Goal: Answer question/provide support: Answer question/provide support

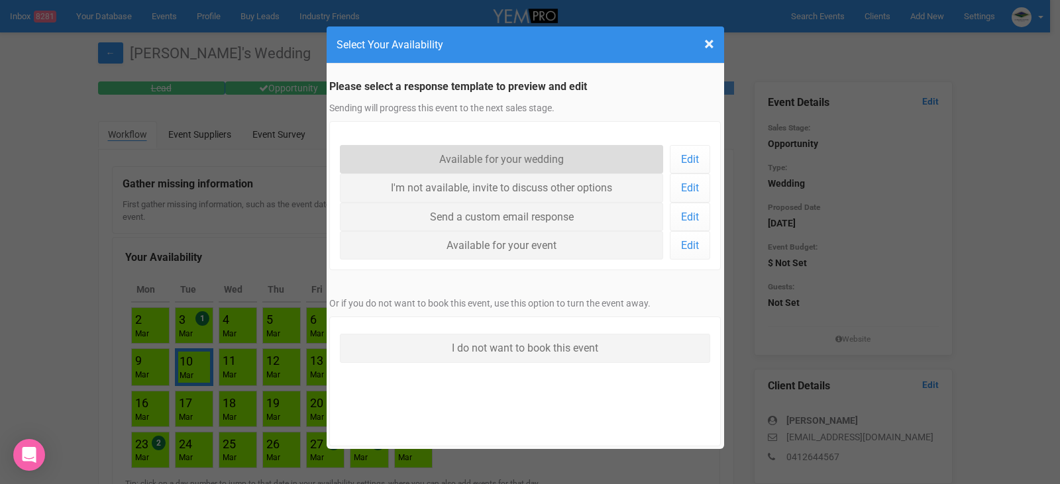
click at [515, 157] on link "Available for your wedding" at bounding box center [502, 159] width 324 height 28
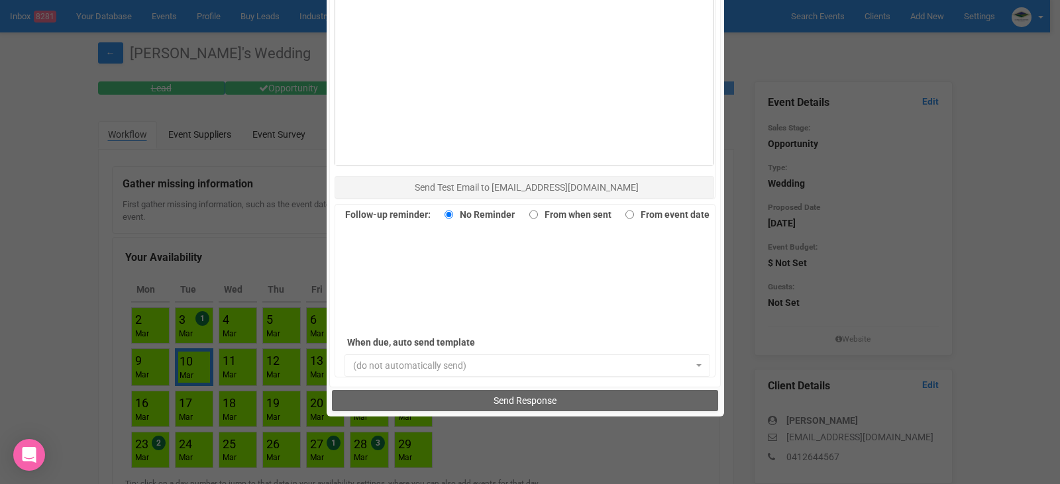
scroll to position [911, 0]
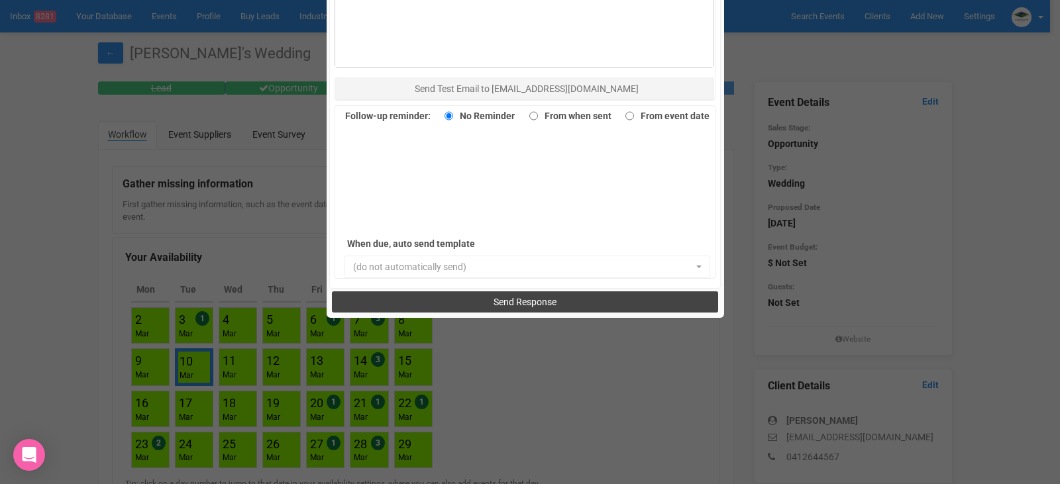
click at [524, 303] on span "Send Response" at bounding box center [524, 302] width 63 height 11
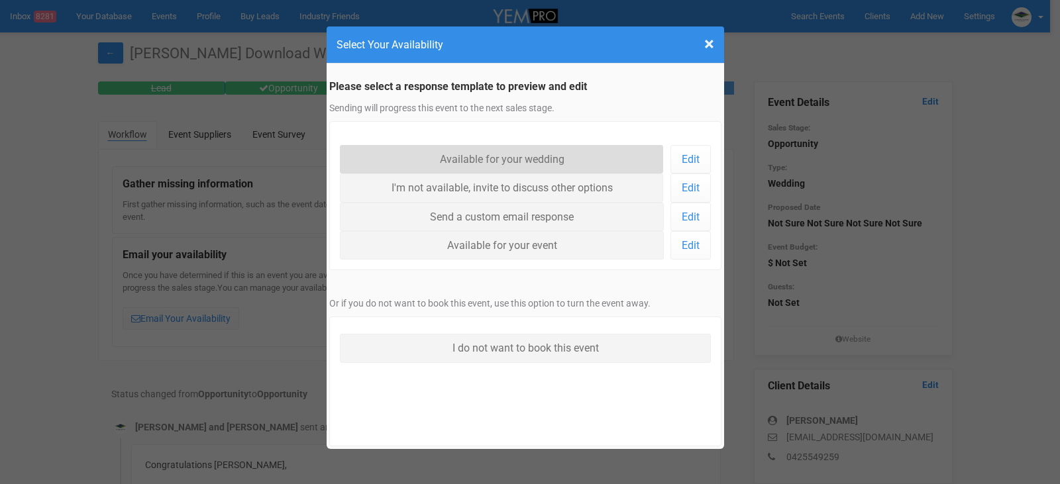
click at [532, 152] on link "Available for your wedding" at bounding box center [502, 159] width 324 height 28
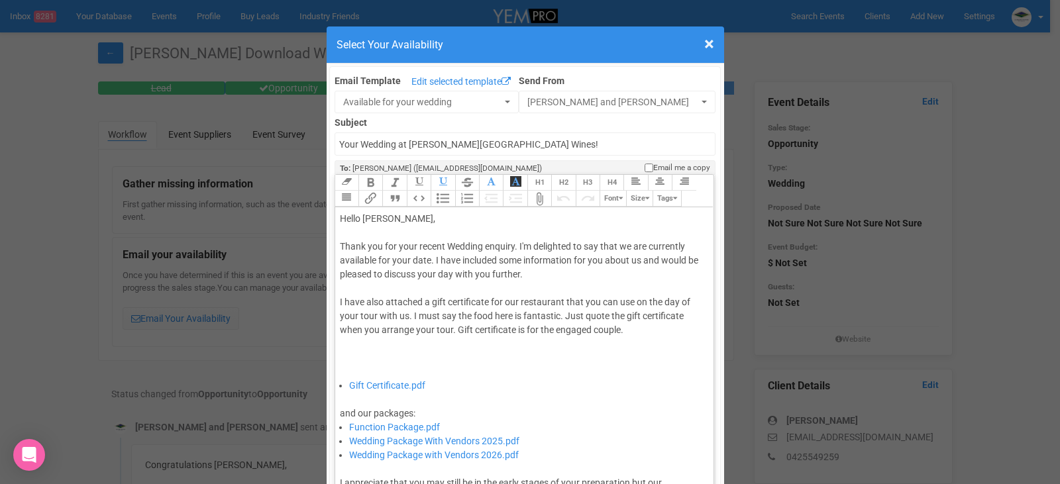
click at [428, 260] on div "Thank you for your recent Wedding enquiry. I'm delighted to say that we are cur…" at bounding box center [522, 309] width 365 height 139
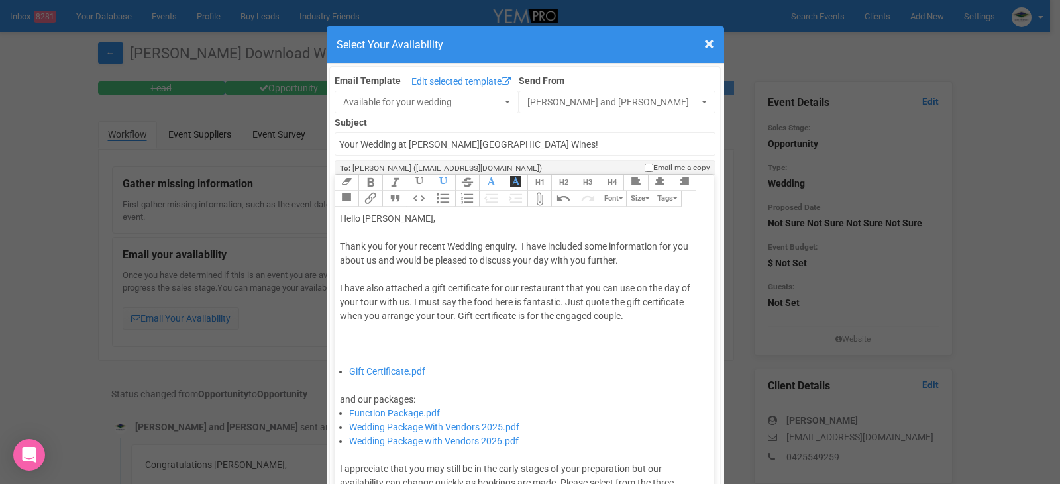
type trix-editor "<div>Hello Kim,&nbsp;</div><div><br></div><div>Thank you for your recent Weddin…"
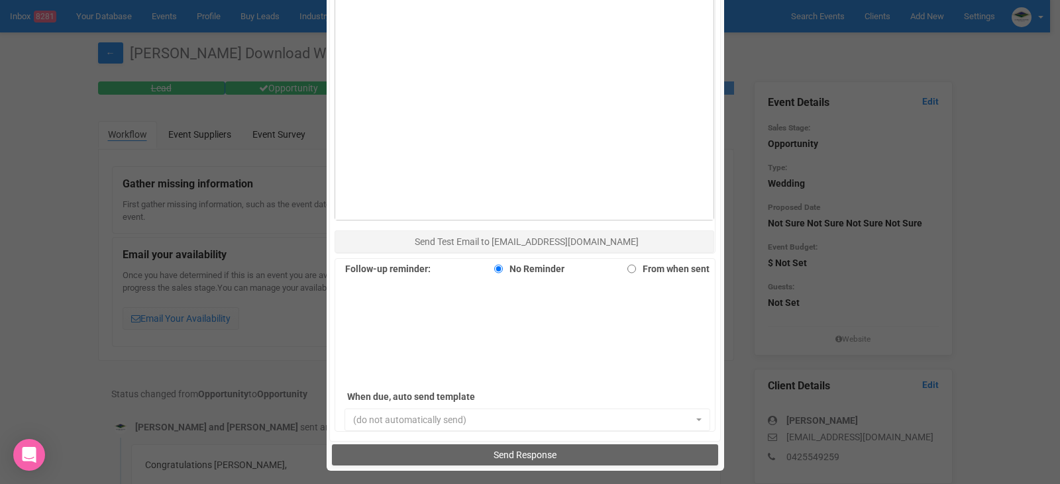
scroll to position [861, 0]
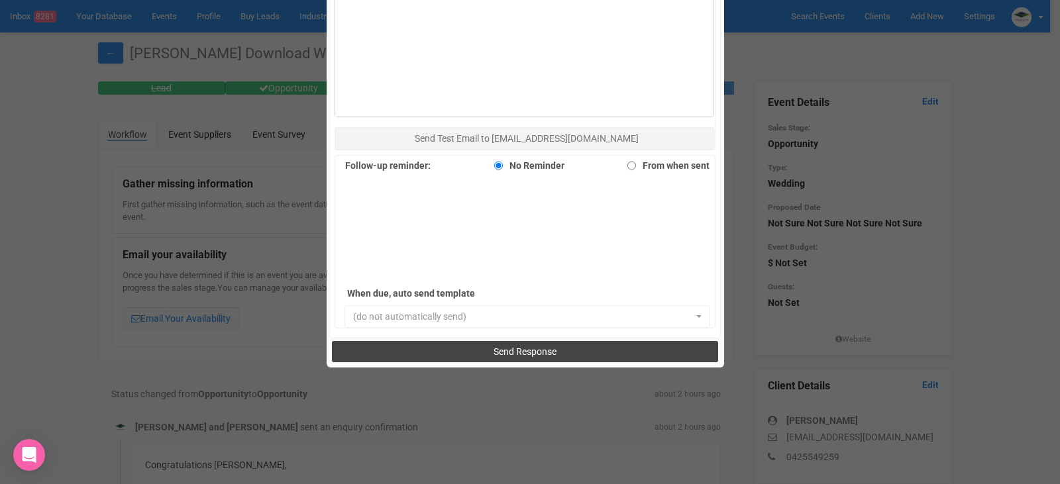
click at [526, 351] on span "Send Response" at bounding box center [524, 351] width 63 height 11
